Goal: Information Seeking & Learning: Stay updated

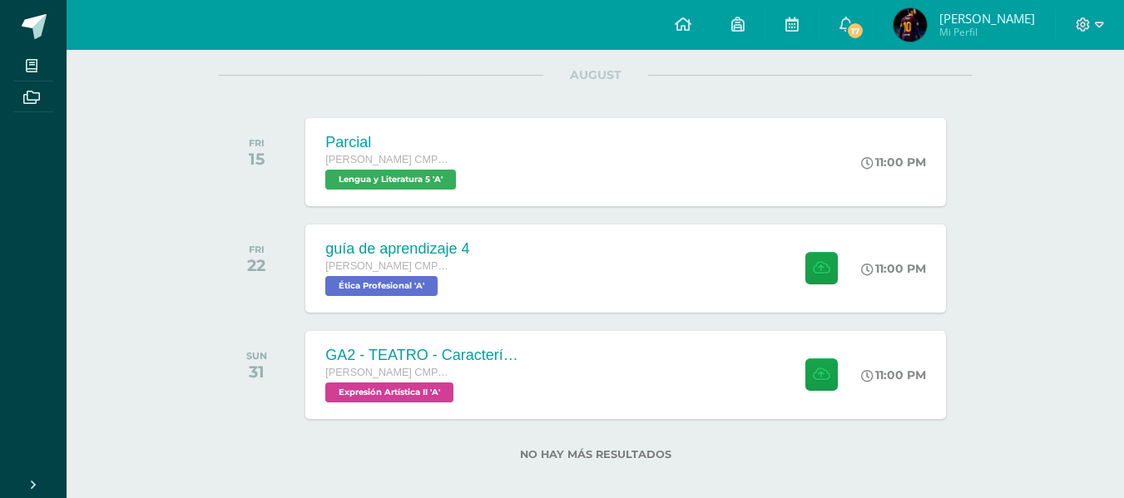
scroll to position [189, 0]
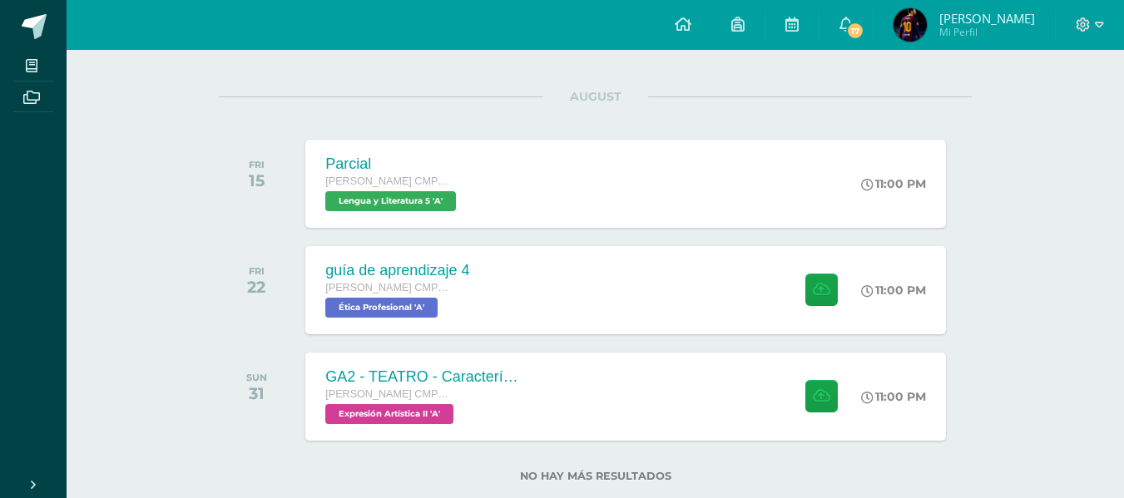
click at [890, 240] on div "AUGUST FRI 15 Parcial Quinto Bachillerato CMP Bachillerato en CCLL con Orientac…" at bounding box center [595, 269] width 753 height 347
click at [704, 299] on div "guía de aprendizaje 4 Quinto Bachillerato CMP Bachillerato en CCLL con Orientac…" at bounding box center [626, 289] width 646 height 89
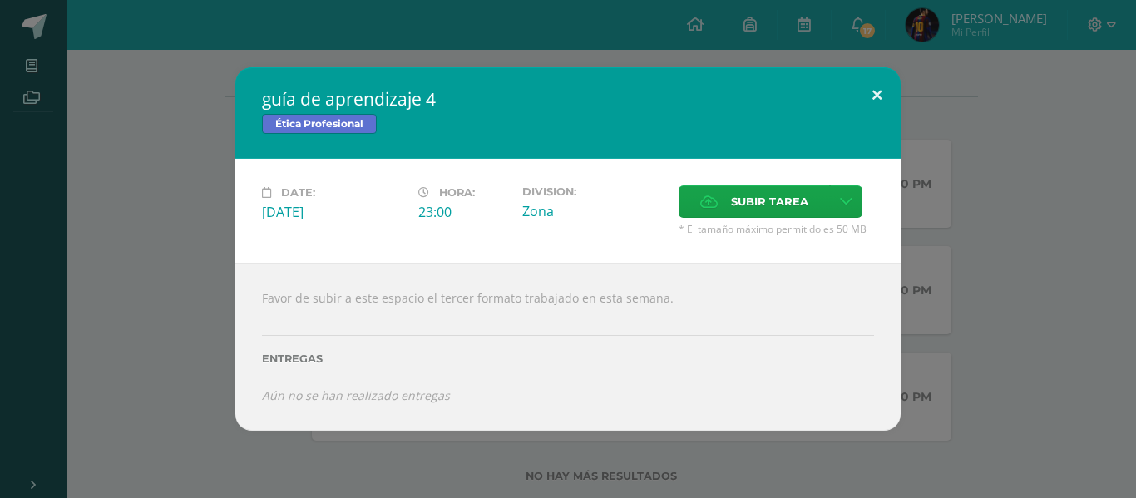
click at [874, 91] on button at bounding box center [876, 95] width 47 height 57
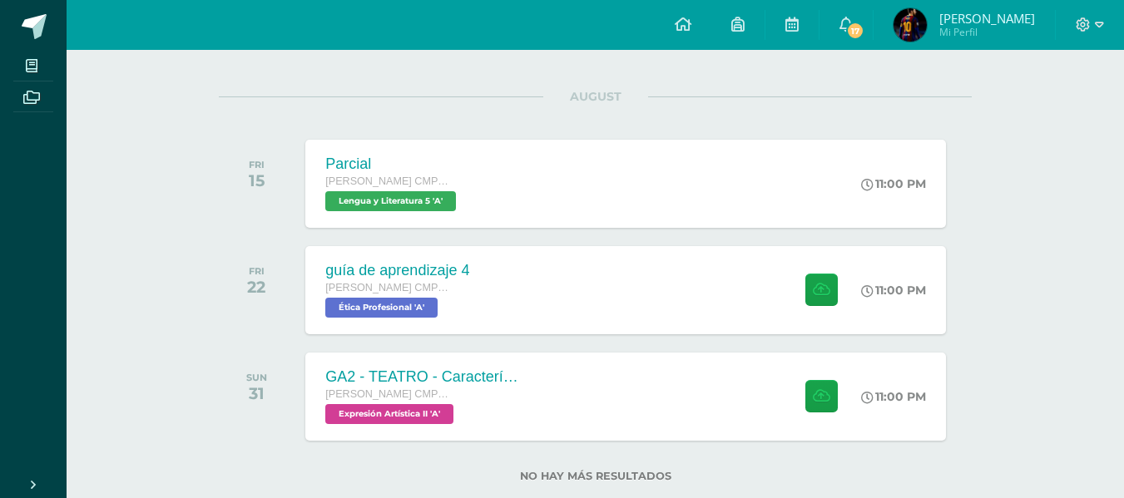
drag, startPoint x: 1121, startPoint y: 277, endPoint x: 1126, endPoint y: 327, distance: 50.2
click at [1124, 327] on html "My courses Archivos Cerrar panel Biología II Quinto Bachillerato CMP Bachillera…" at bounding box center [562, 173] width 1124 height 724
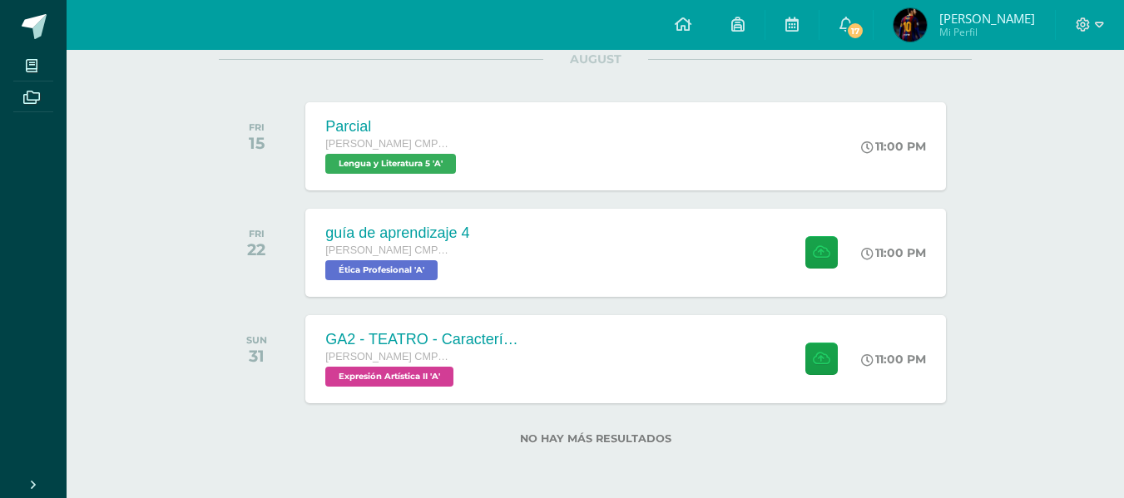
scroll to position [163, 0]
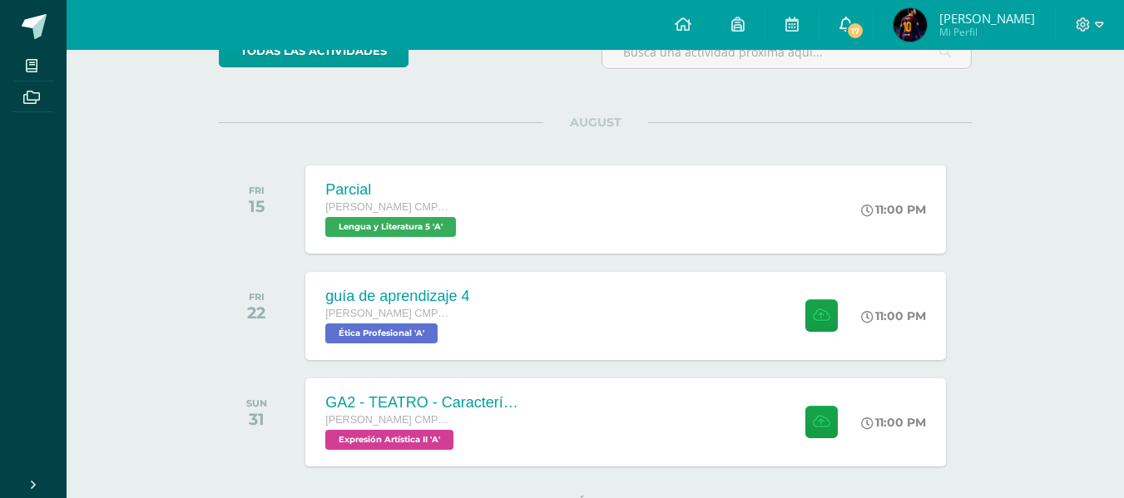
click at [848, 42] on link "17" at bounding box center [845, 25] width 53 height 50
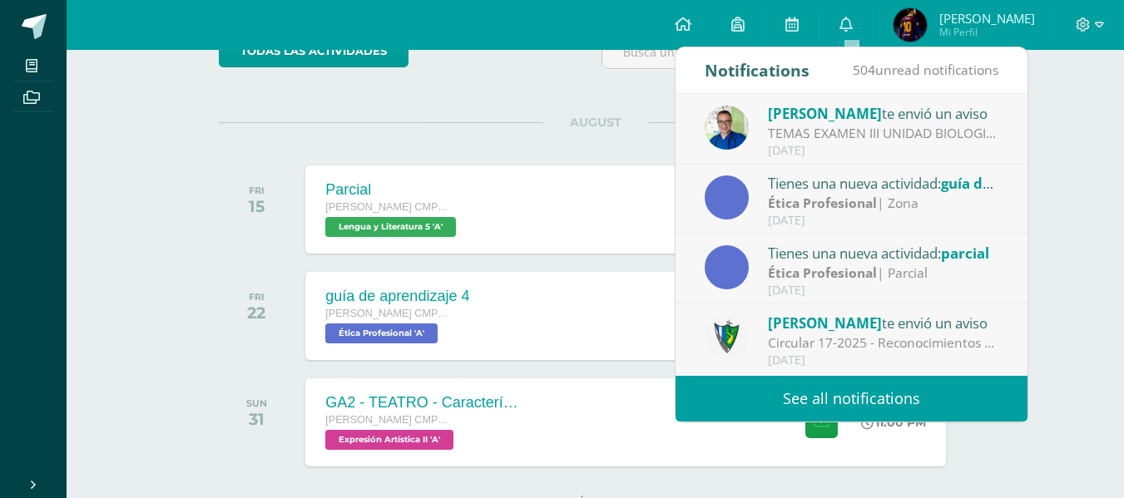
click at [793, 390] on link "See all notifications" at bounding box center [851, 399] width 352 height 46
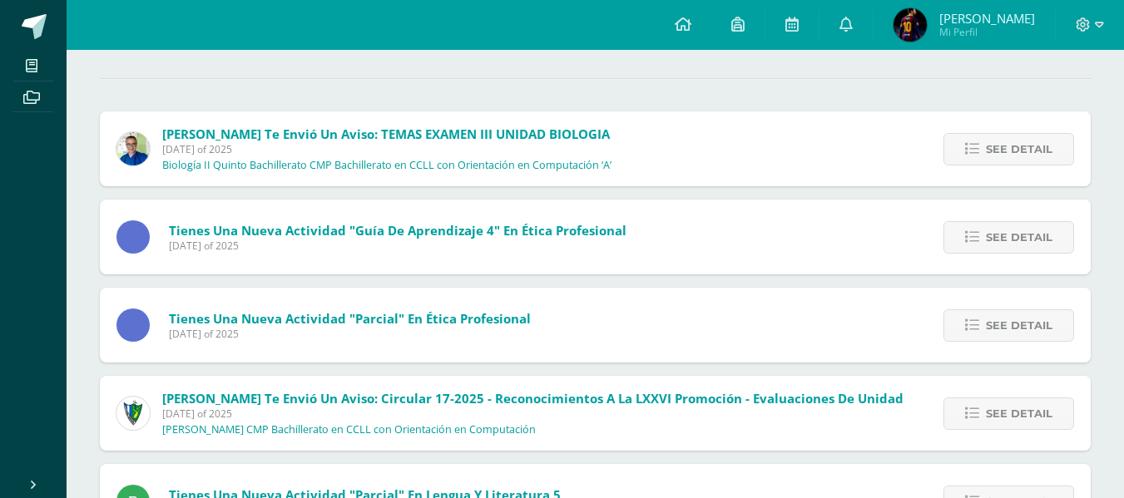
scroll to position [172, 0]
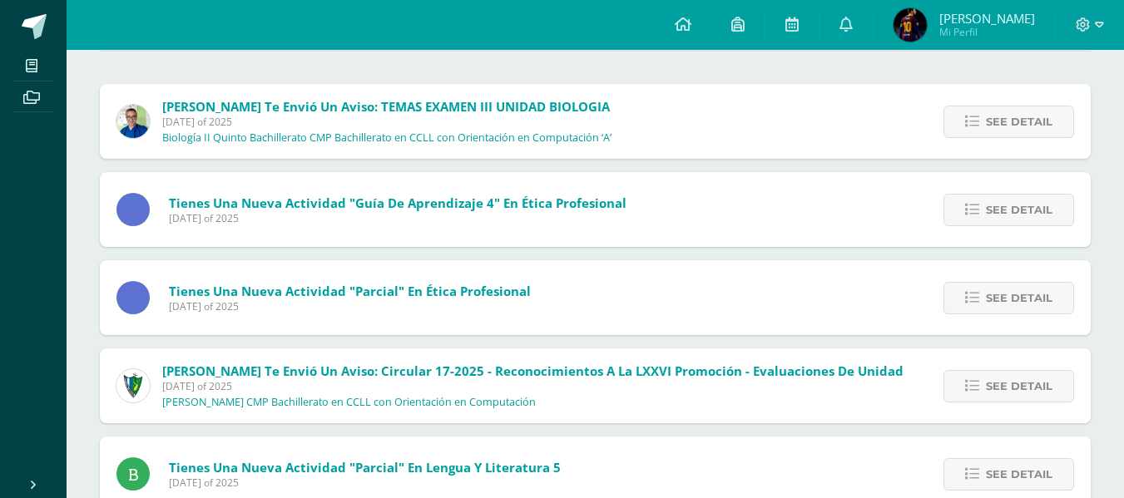
drag, startPoint x: 1135, startPoint y: 156, endPoint x: 1117, endPoint y: 223, distance: 69.0
click at [1117, 223] on html "My courses Archivos Cerrar panel Biología II Quinto Bachillerato CMP Bachillera…" at bounding box center [562, 434] width 1124 height 1213
click at [1004, 217] on span "See detail" at bounding box center [1019, 210] width 67 height 31
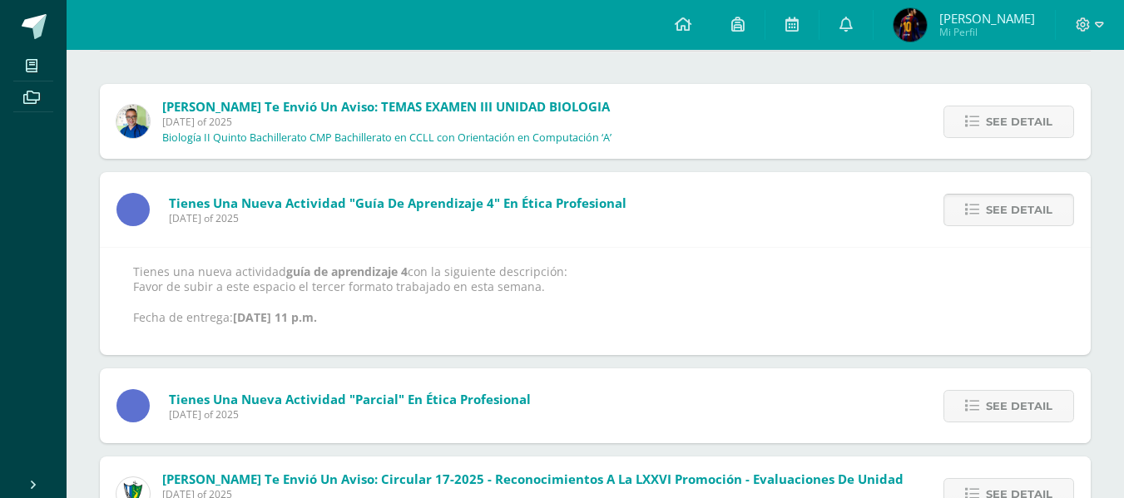
click at [1004, 217] on span "See detail" at bounding box center [1019, 210] width 67 height 31
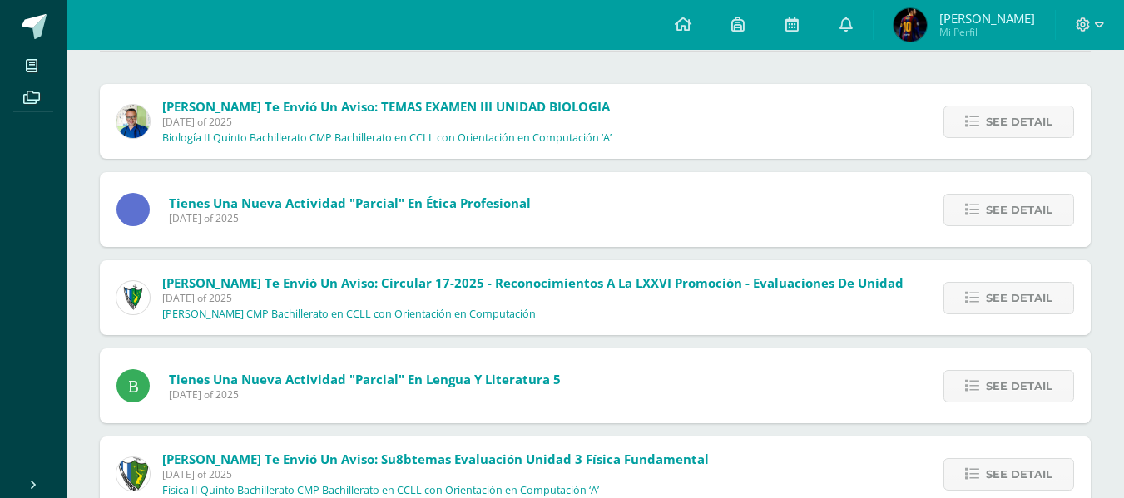
click at [1004, 217] on span "See detail" at bounding box center [1019, 210] width 67 height 31
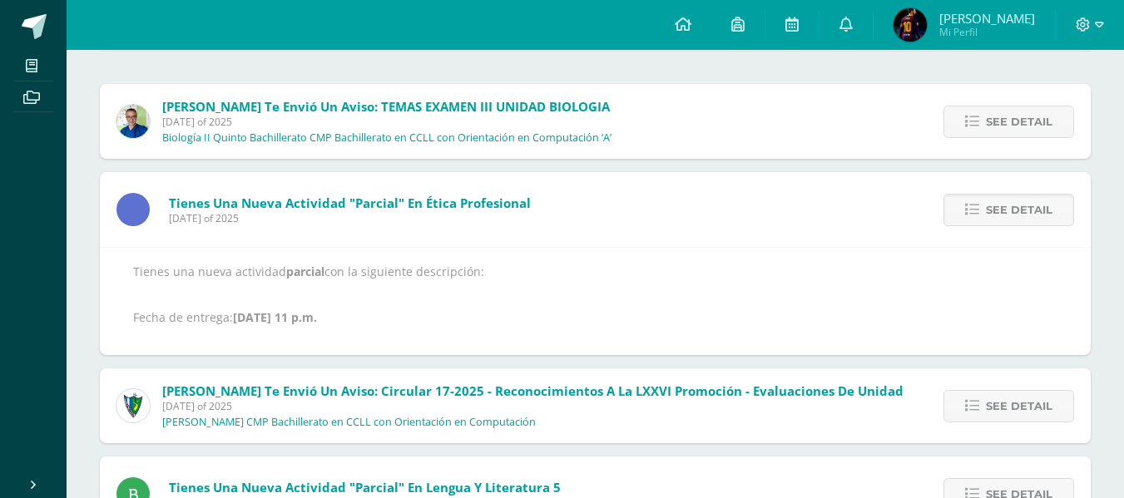
click at [1004, 217] on span "See detail" at bounding box center [1019, 210] width 67 height 31
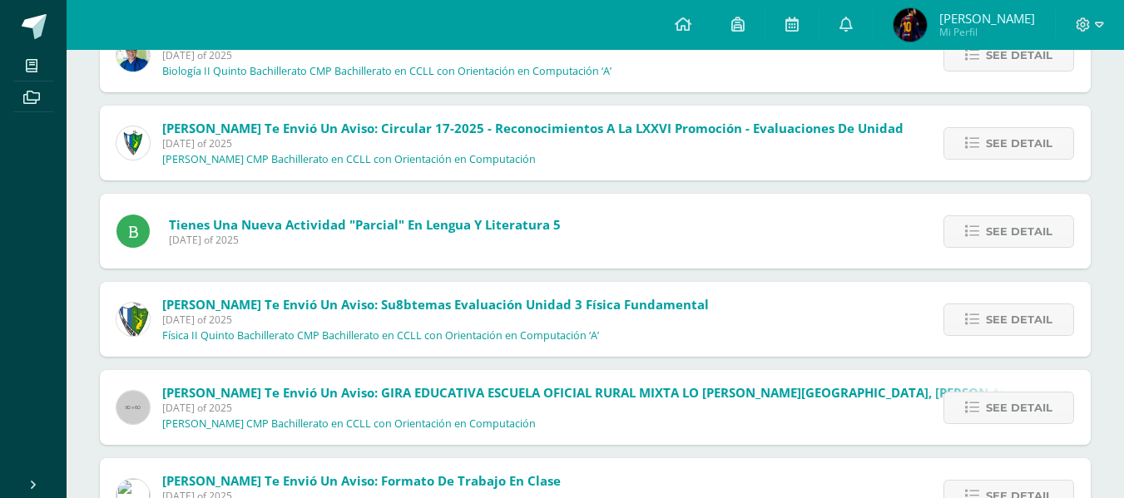
scroll to position [246, 0]
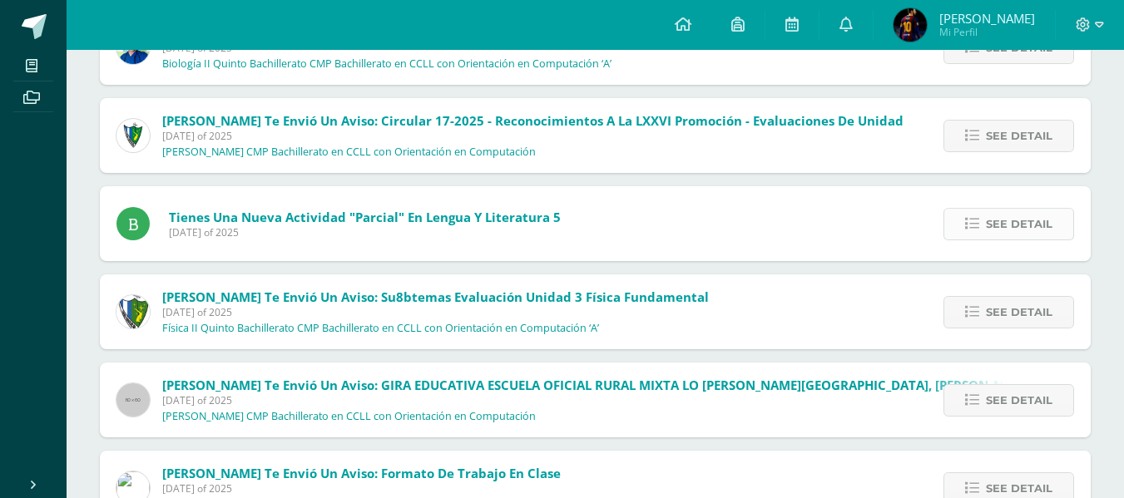
click at [1000, 213] on span "See detail" at bounding box center [1019, 224] width 67 height 31
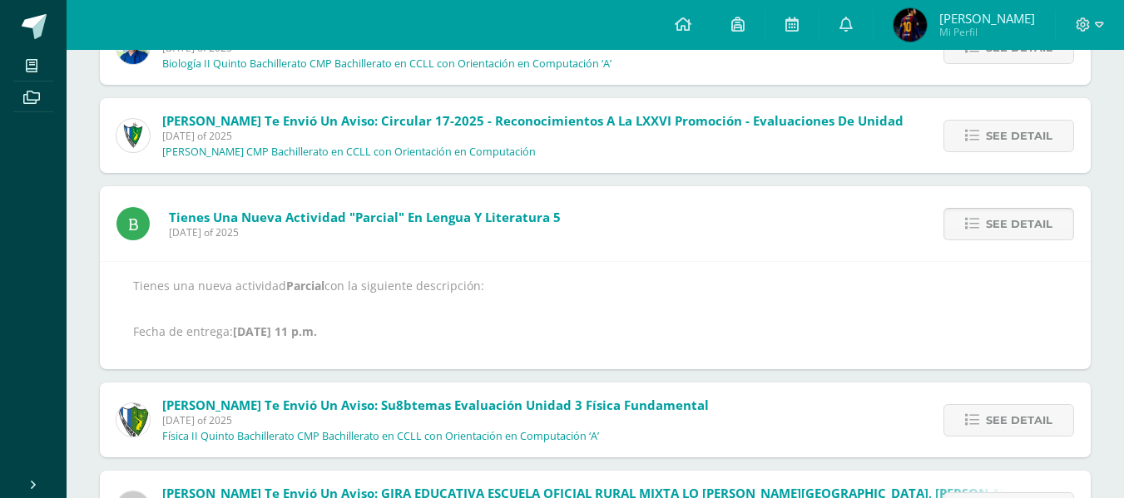
click at [1000, 213] on span "See detail" at bounding box center [1019, 224] width 67 height 31
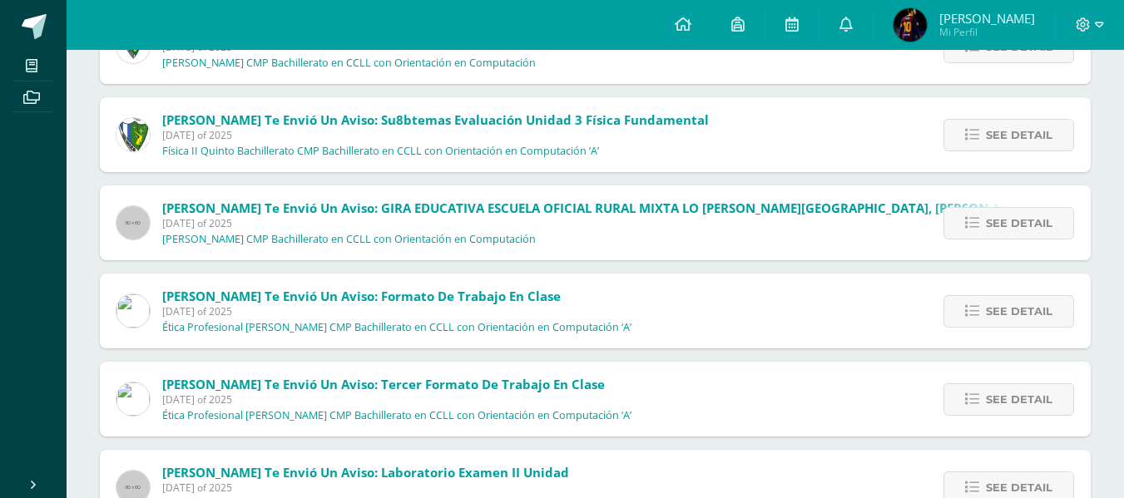
scroll to position [337, 0]
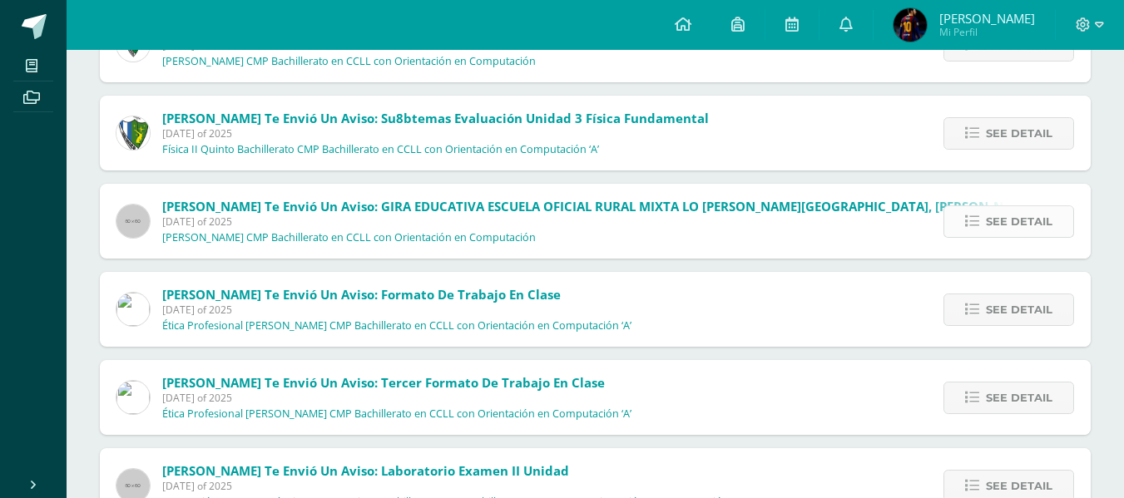
click at [1004, 236] on span "See detail" at bounding box center [1019, 221] width 67 height 31
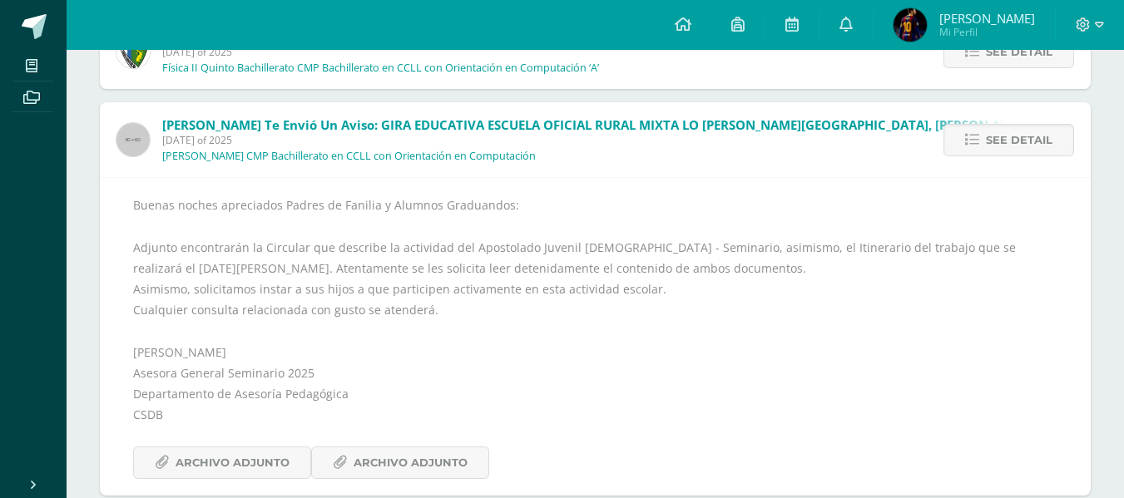
scroll to position [425, 0]
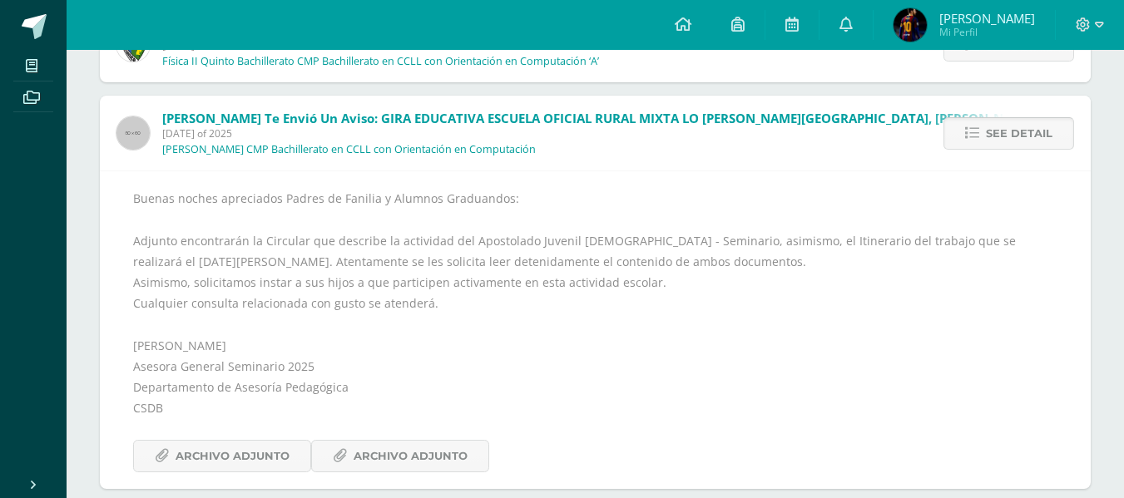
click at [986, 143] on link "See detail" at bounding box center [1008, 133] width 131 height 32
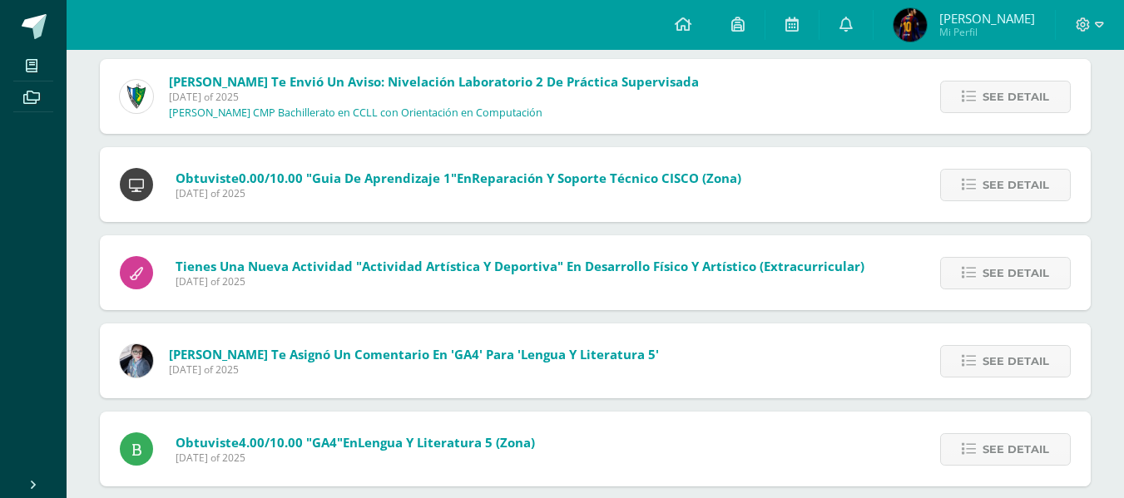
scroll to position [2099, 0]
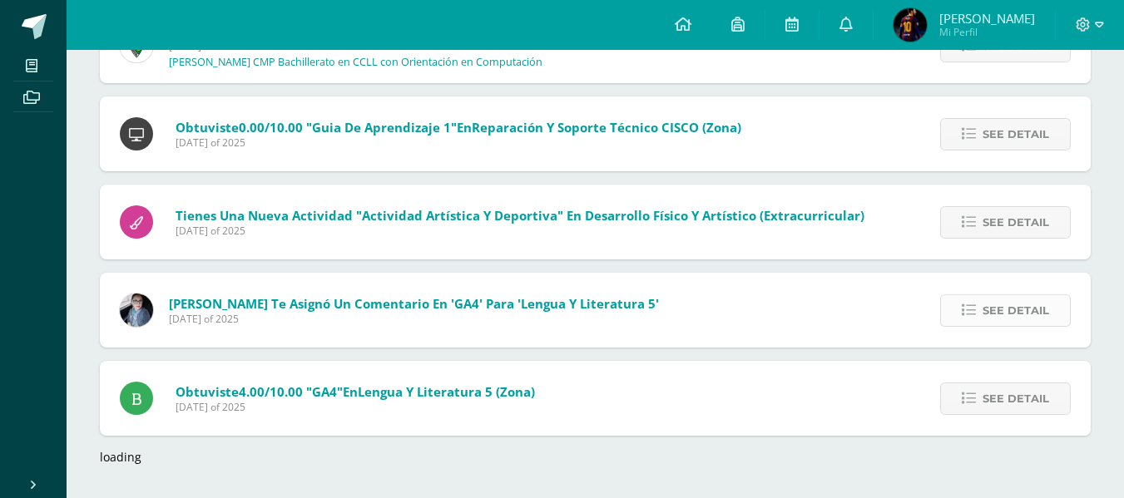
click at [993, 307] on span "See detail" at bounding box center [1015, 310] width 67 height 31
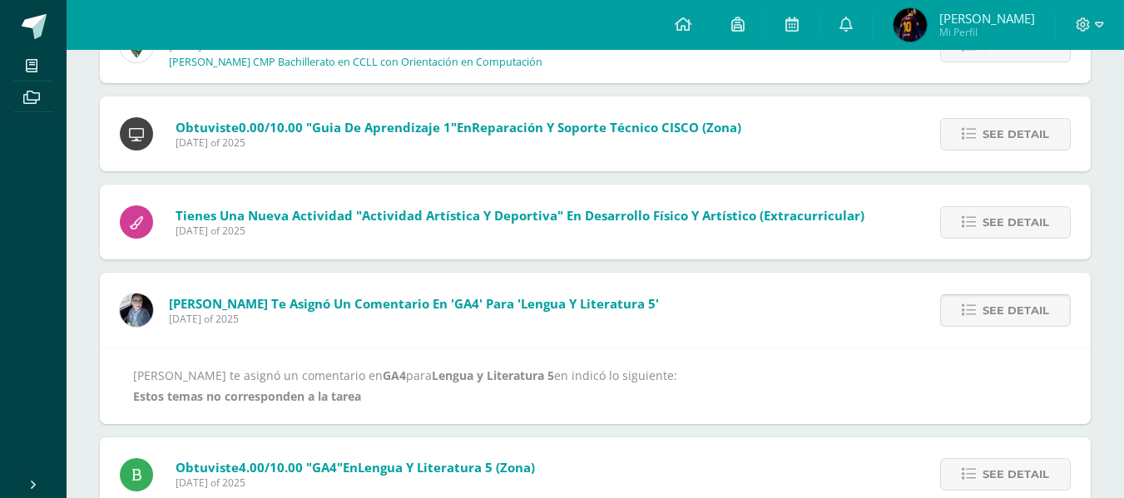
click at [993, 307] on span "See detail" at bounding box center [1015, 310] width 67 height 31
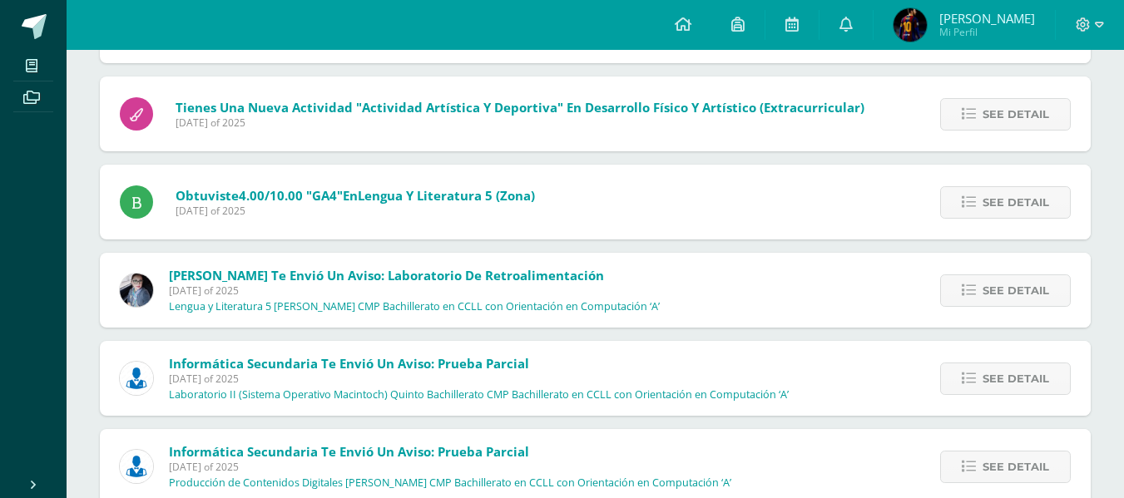
scroll to position [2220, 0]
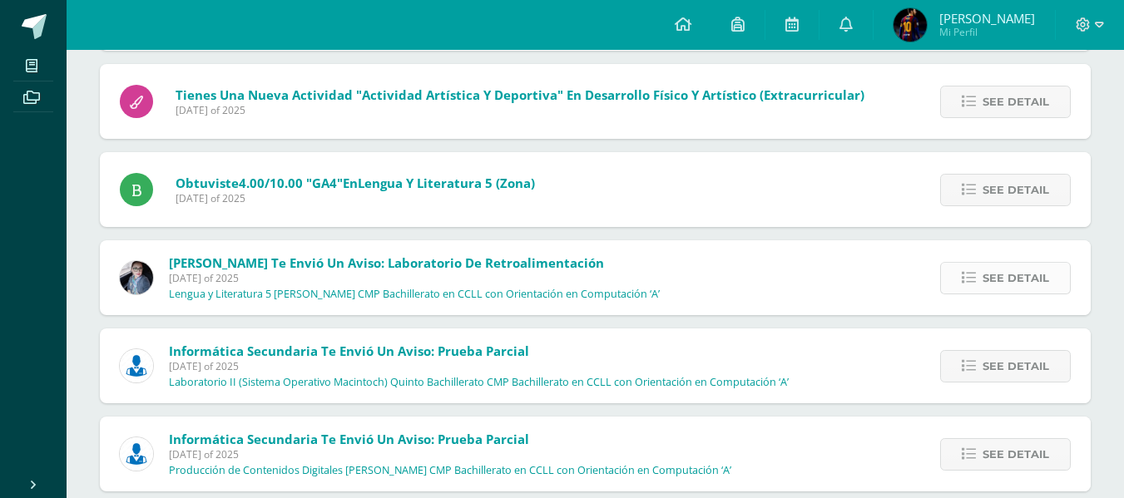
click at [1006, 262] on link "See detail" at bounding box center [1005, 278] width 131 height 32
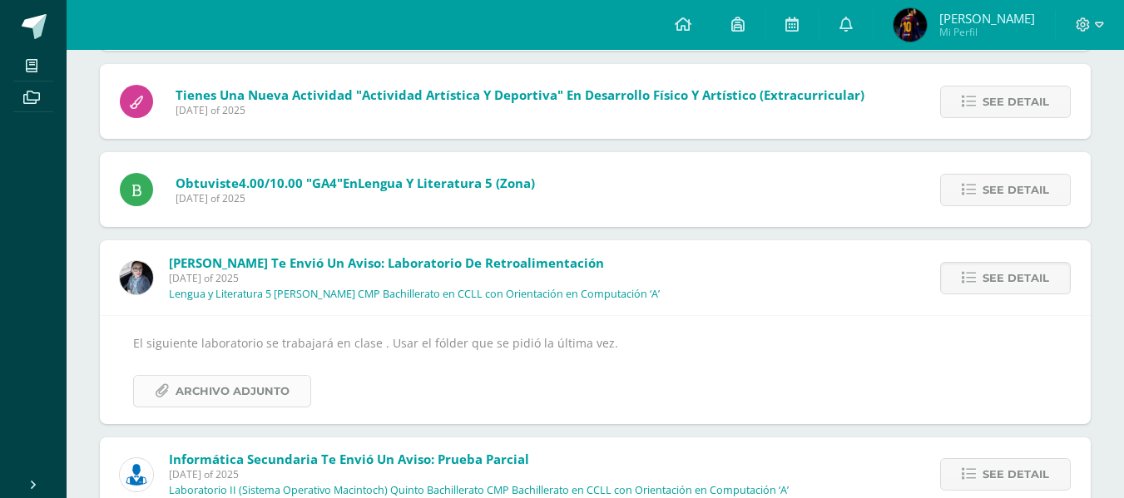
click at [279, 396] on span "Archivo Adjunto" at bounding box center [232, 391] width 114 height 31
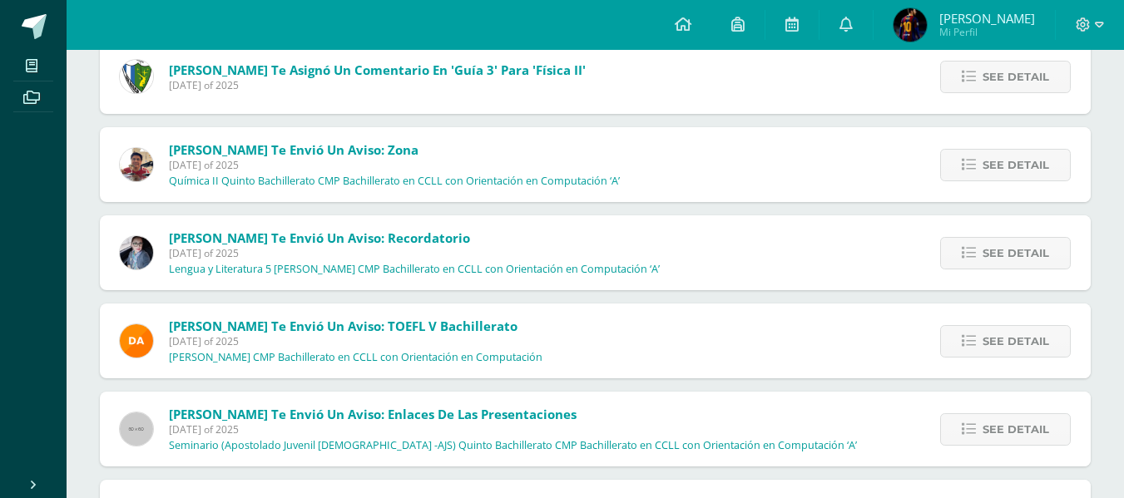
scroll to position [1269, 0]
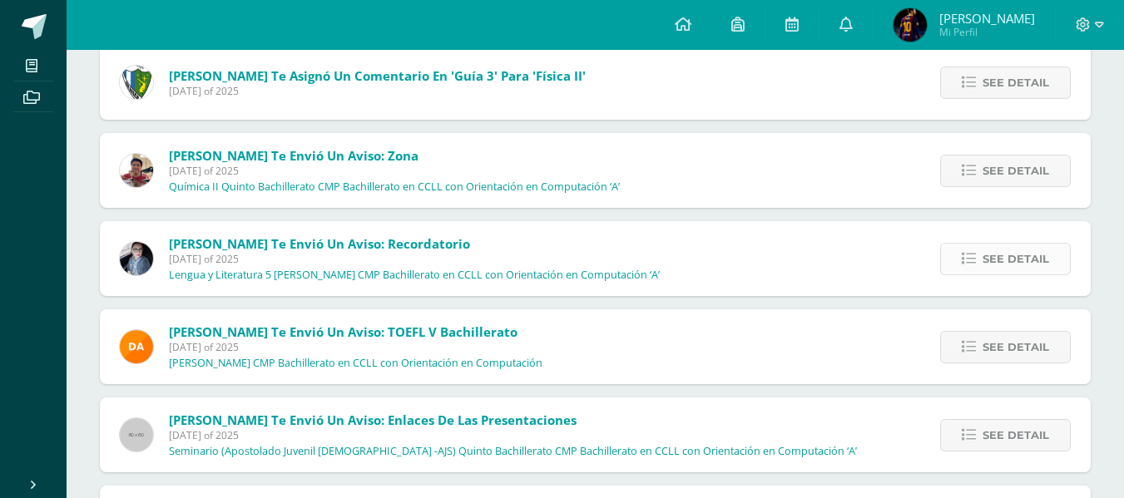
click at [1014, 254] on span "See detail" at bounding box center [1015, 259] width 67 height 31
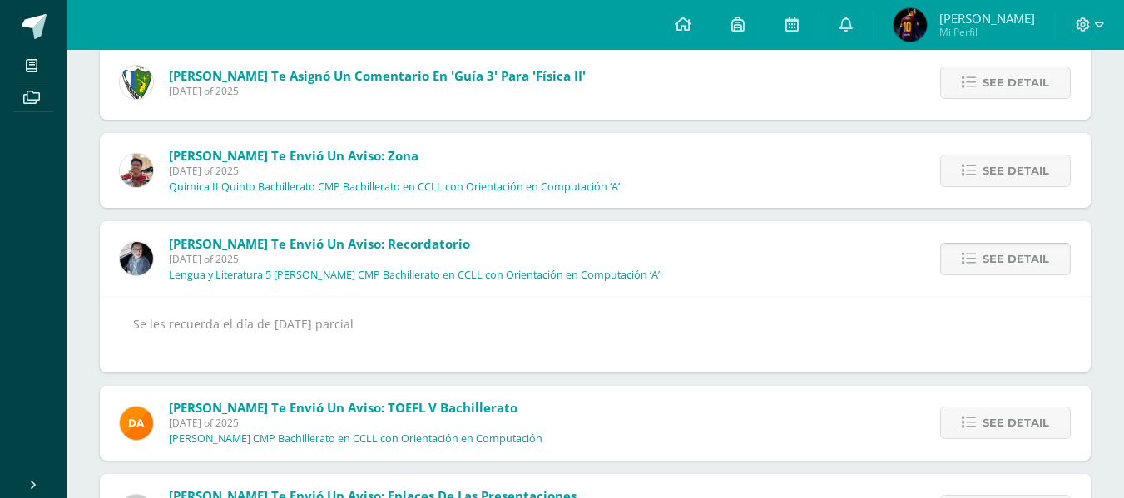
click at [1019, 253] on span "See detail" at bounding box center [1015, 259] width 67 height 31
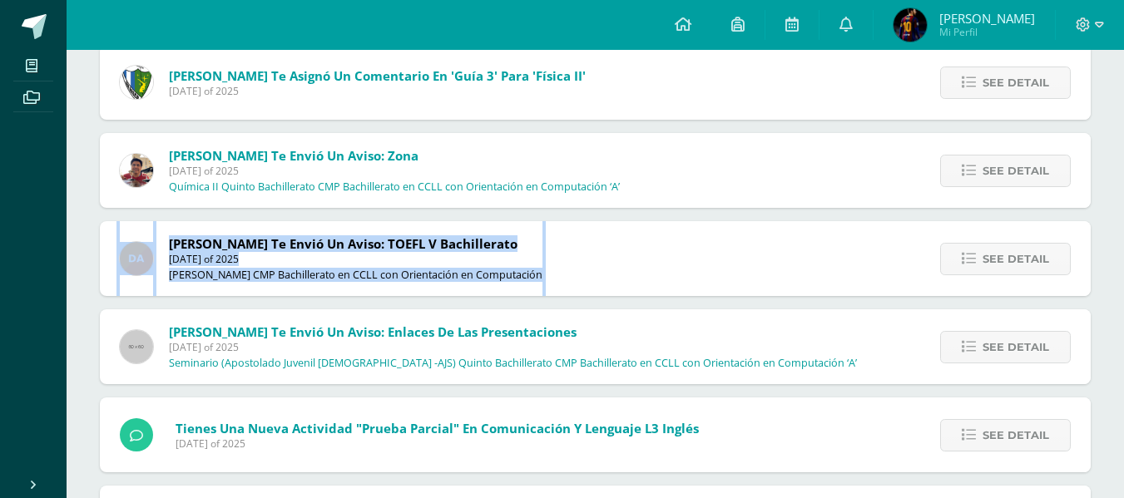
drag, startPoint x: 1113, startPoint y: 229, endPoint x: 1105, endPoint y: 185, distance: 43.9
click at [1105, 185] on div "Unread (497) Read Mark all as read Ismael García te envió un aviso: TEMAS EXAME…" at bounding box center [595, 400] width 1057 height 3089
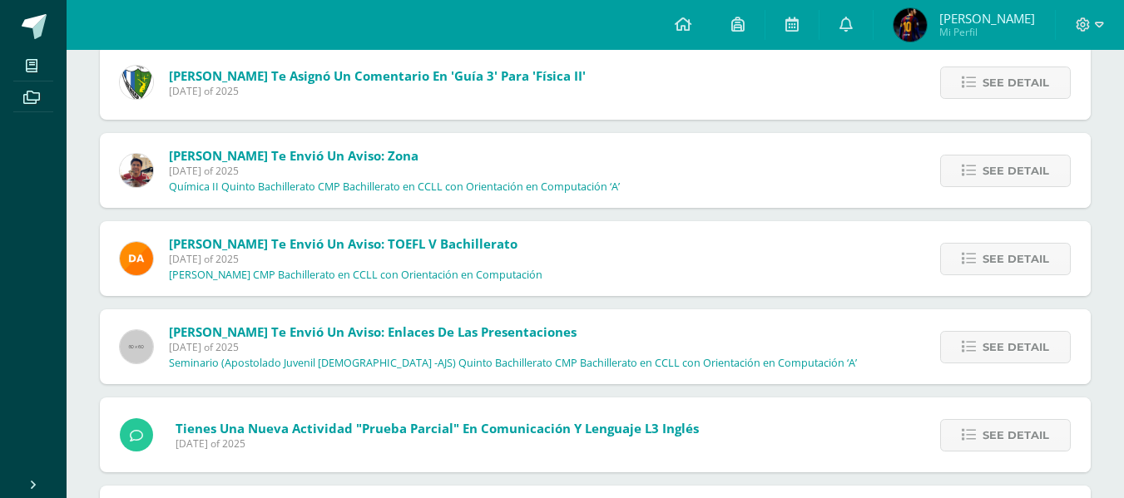
click at [820, 250] on div "Oscar Mazariegos te envió un aviso: TOEFL V Bachillerato Wednesday 30 of July o…" at bounding box center [595, 258] width 991 height 75
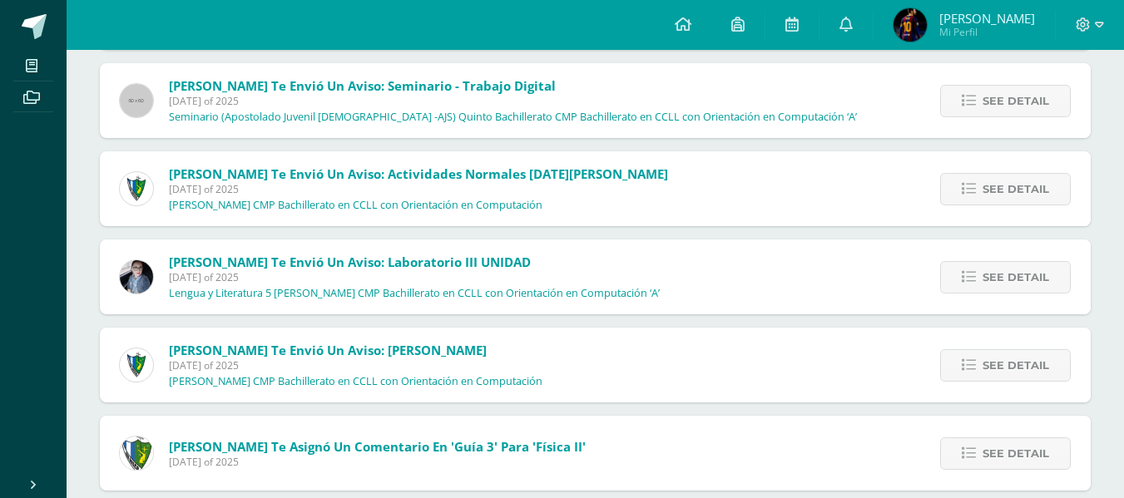
scroll to position [892, 0]
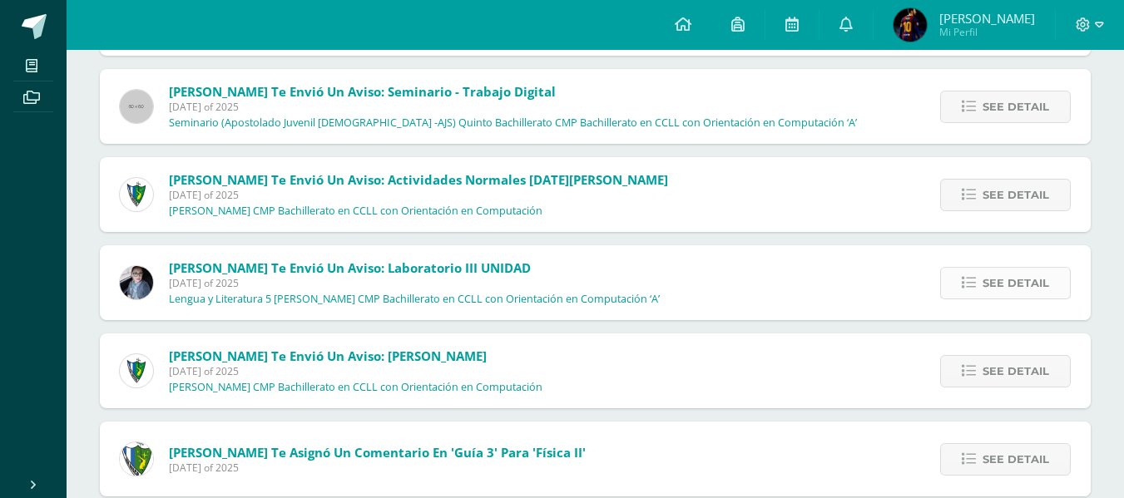
click at [960, 274] on link "See detail" at bounding box center [1005, 283] width 131 height 32
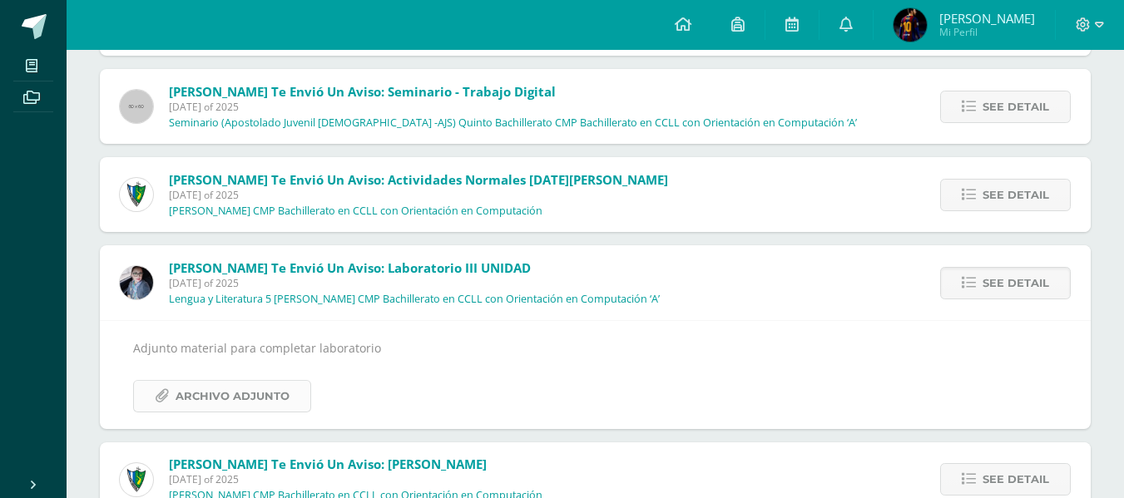
click at [248, 406] on span "Archivo Adjunto" at bounding box center [232, 396] width 114 height 31
click at [988, 279] on span "See detail" at bounding box center [1015, 283] width 67 height 31
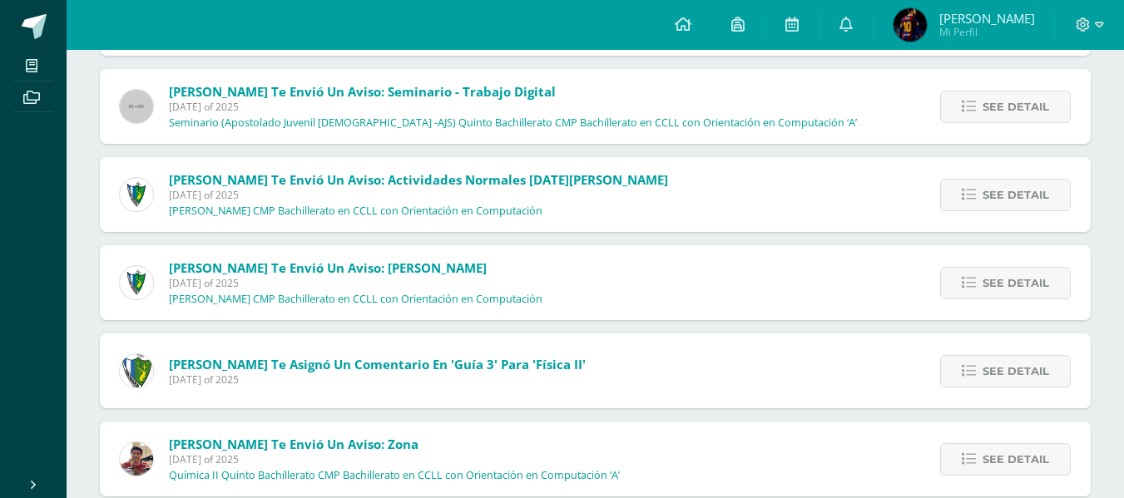
drag, startPoint x: 1120, startPoint y: 193, endPoint x: 1117, endPoint y: 172, distance: 21.1
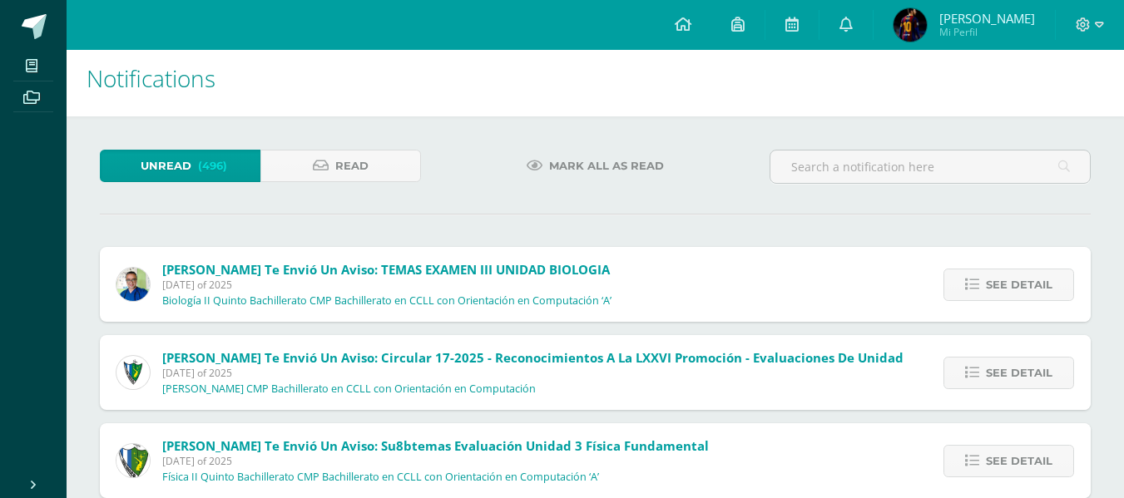
scroll to position [0, 0]
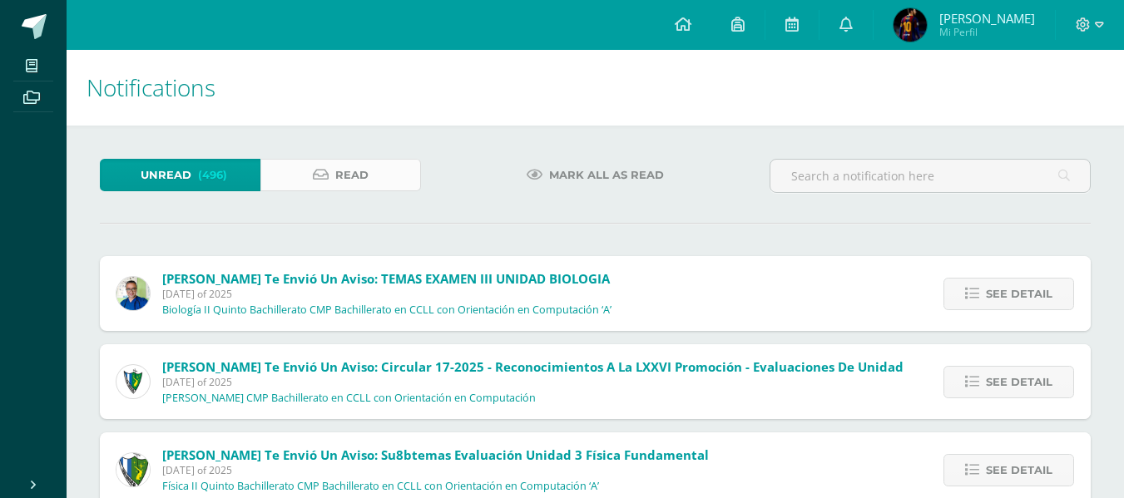
click at [307, 168] on link "Read" at bounding box center [340, 175] width 161 height 32
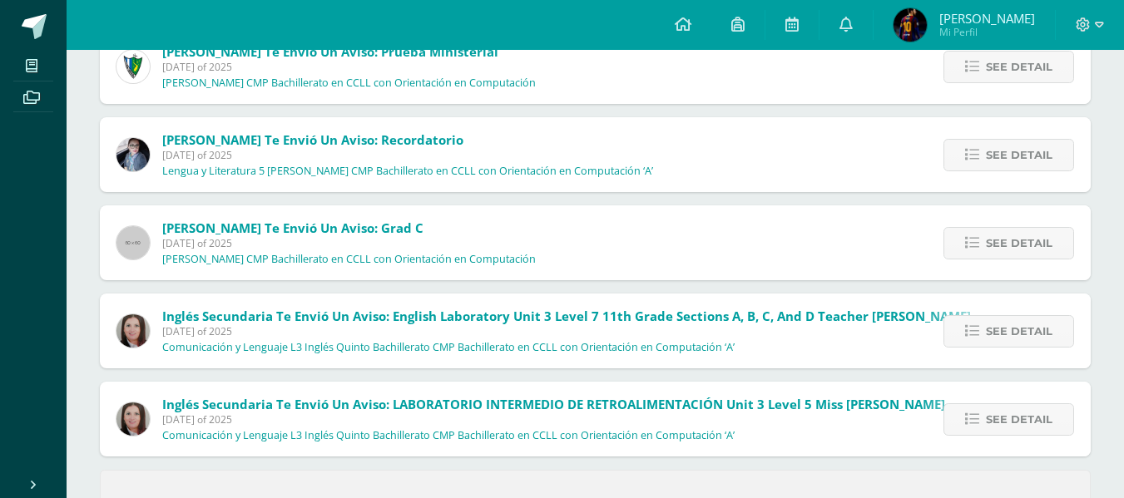
scroll to position [715, 0]
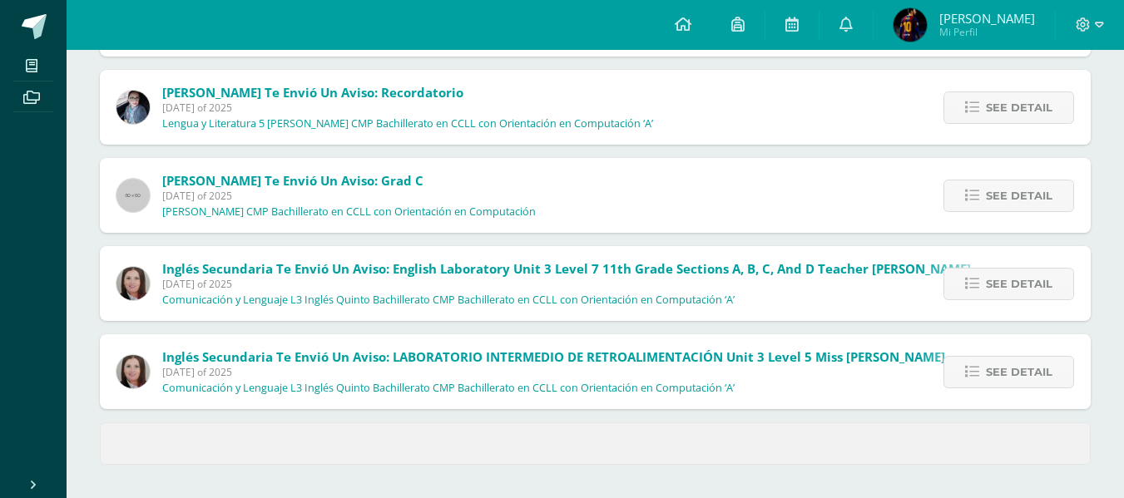
drag, startPoint x: 1135, startPoint y: 79, endPoint x: 1135, endPoint y: 387, distance: 307.7
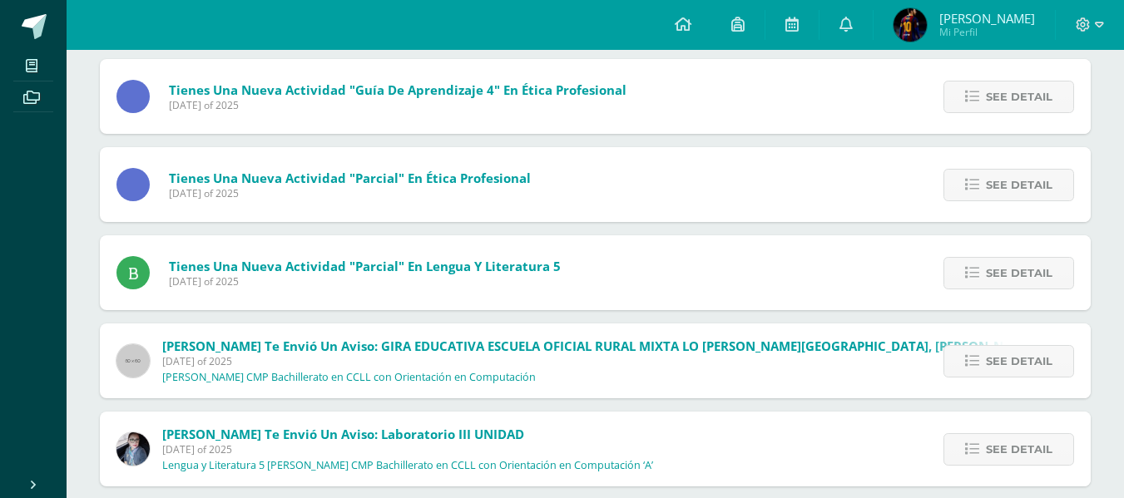
scroll to position [0, 0]
